Goal: Find specific page/section: Find specific page/section

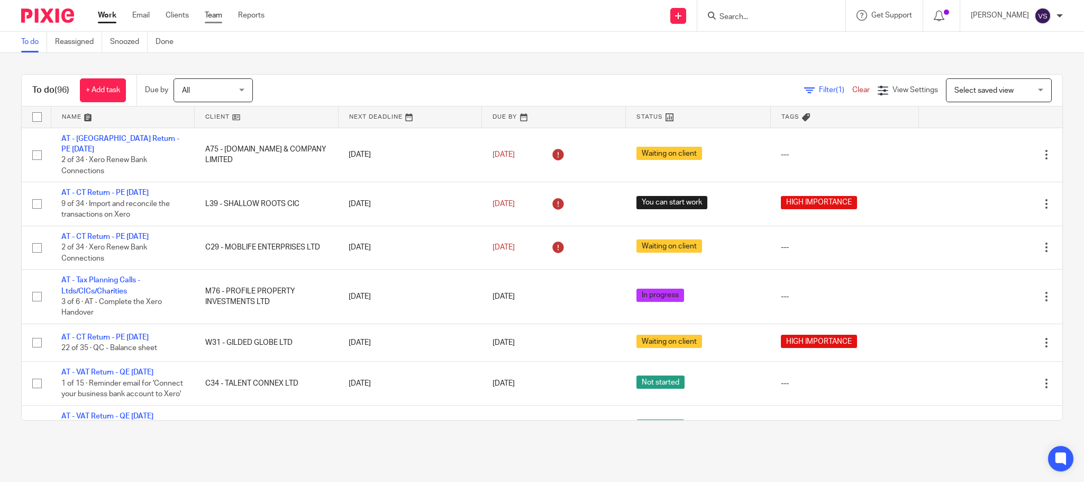
click at [212, 16] on link "Team" at bounding box center [213, 15] width 17 height 11
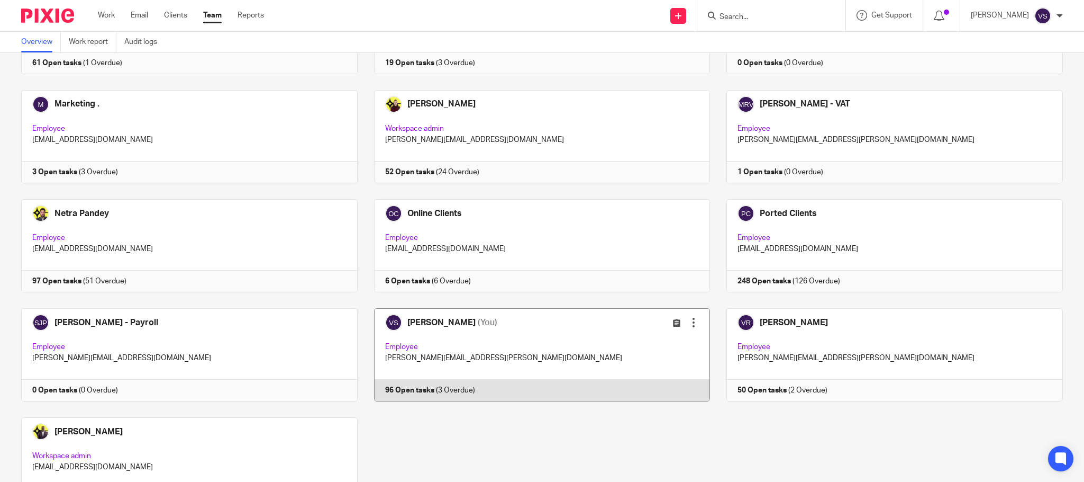
scroll to position [641, 0]
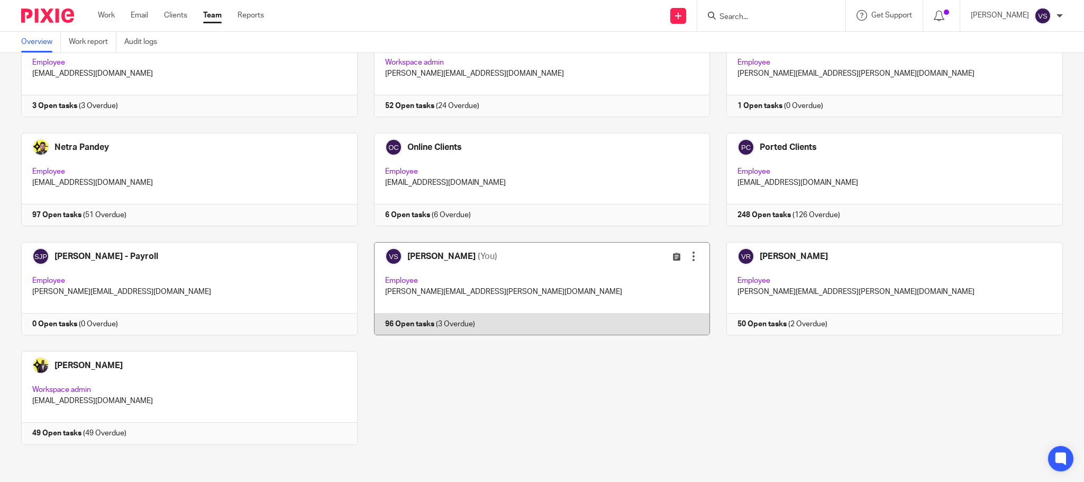
click at [474, 292] on link at bounding box center [534, 288] width 353 height 93
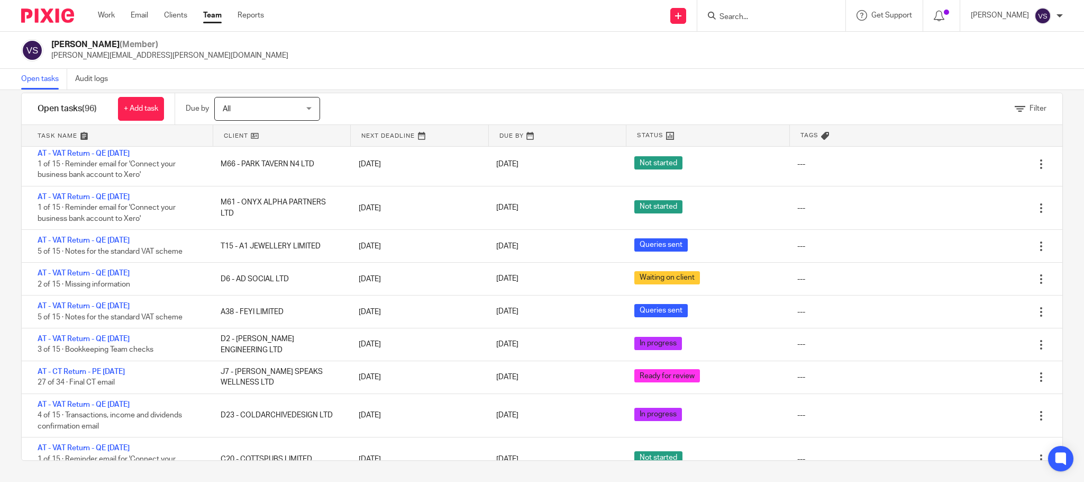
scroll to position [79, 0]
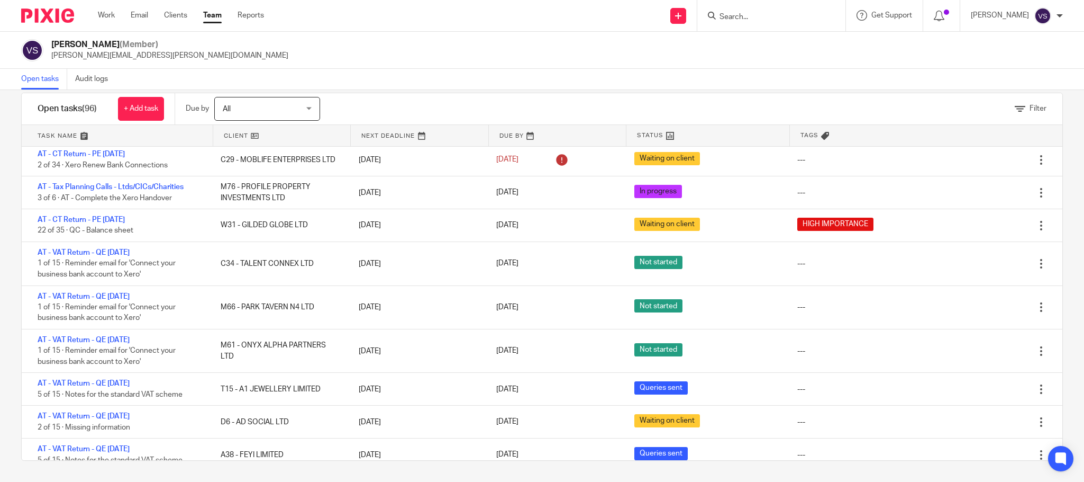
click at [771, 13] on input "Search" at bounding box center [766, 18] width 95 height 10
paste input "FEYI LIMITED"
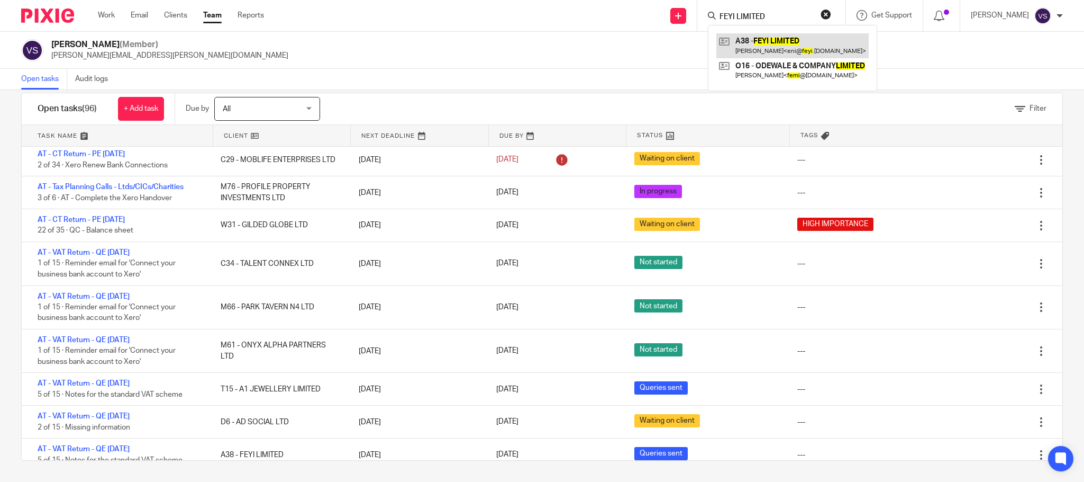
type input "FEYI LIMITED"
click at [768, 51] on link at bounding box center [793, 45] width 152 height 24
click at [829, 13] on button "reset" at bounding box center [826, 14] width 11 height 11
click at [747, 13] on input "Search" at bounding box center [759, 18] width 95 height 10
paste input "CHAMP CREATIVE LIMITED"
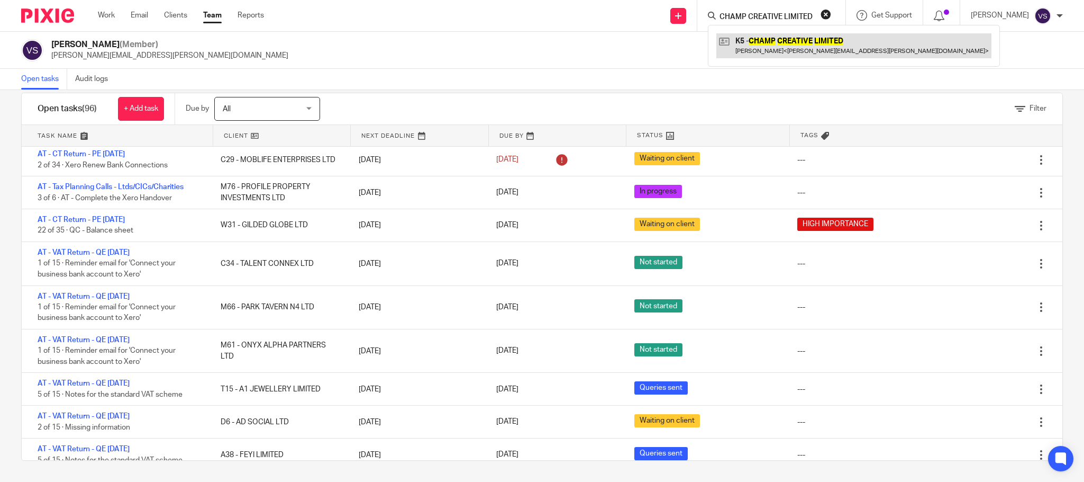
type input "CHAMP CREATIVE LIMITED"
click at [773, 48] on link at bounding box center [854, 45] width 275 height 24
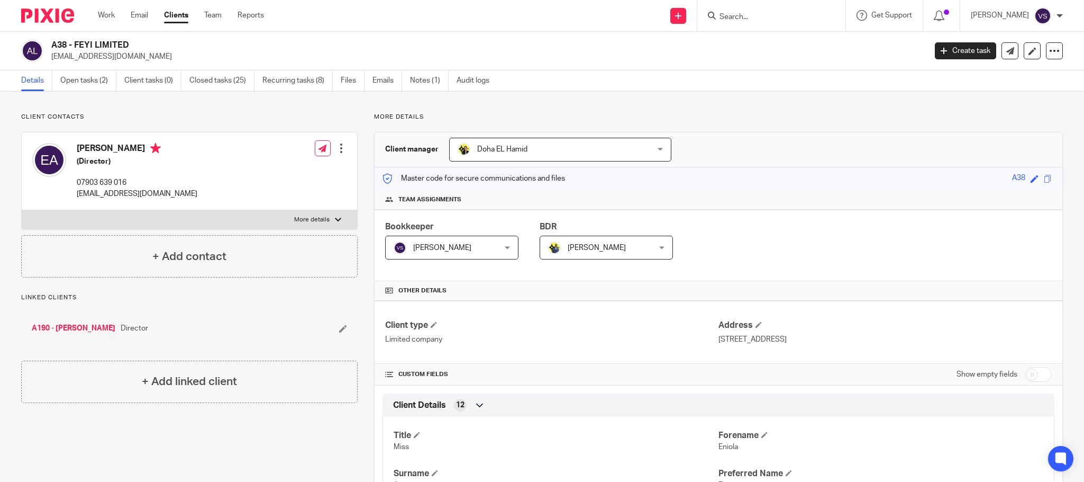
click at [750, 18] on input "Search" at bounding box center [766, 18] width 95 height 10
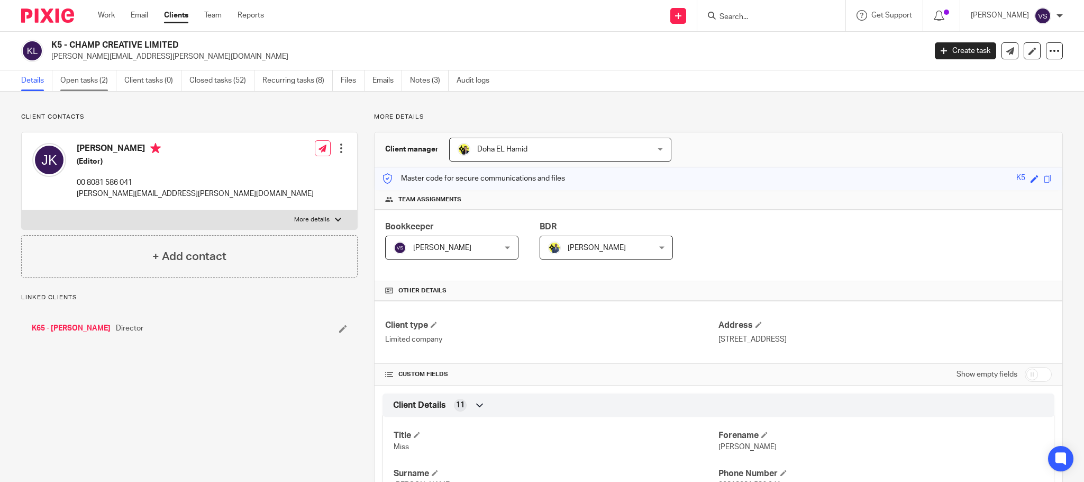
click at [78, 78] on link "Open tasks (2)" at bounding box center [88, 80] width 56 height 21
